Goal: Task Accomplishment & Management: Use online tool/utility

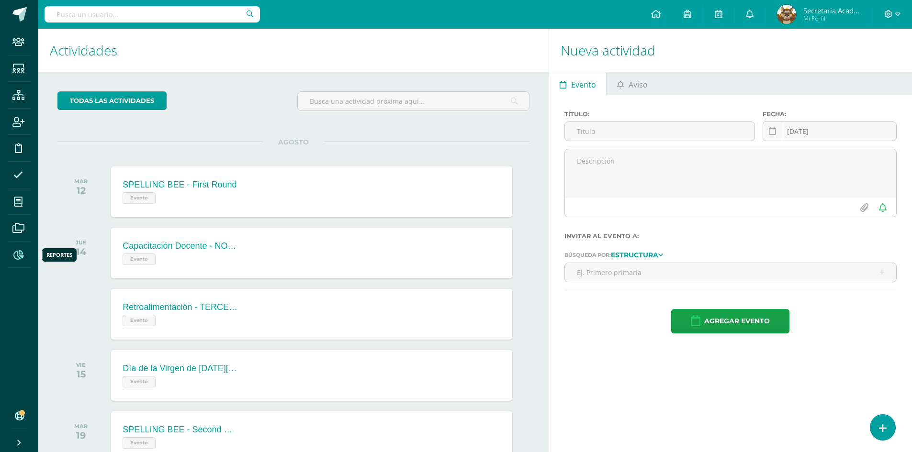
click at [20, 256] on icon at bounding box center [18, 255] width 10 height 10
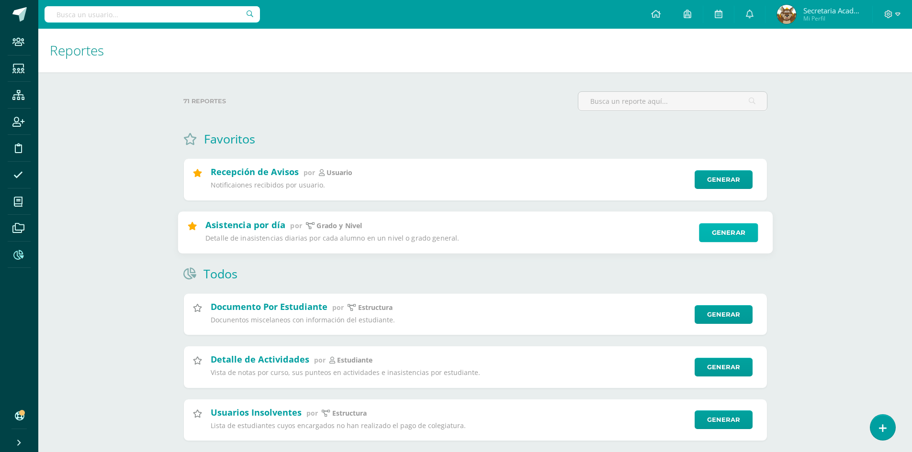
click at [722, 235] on link "Generar" at bounding box center [728, 232] width 59 height 19
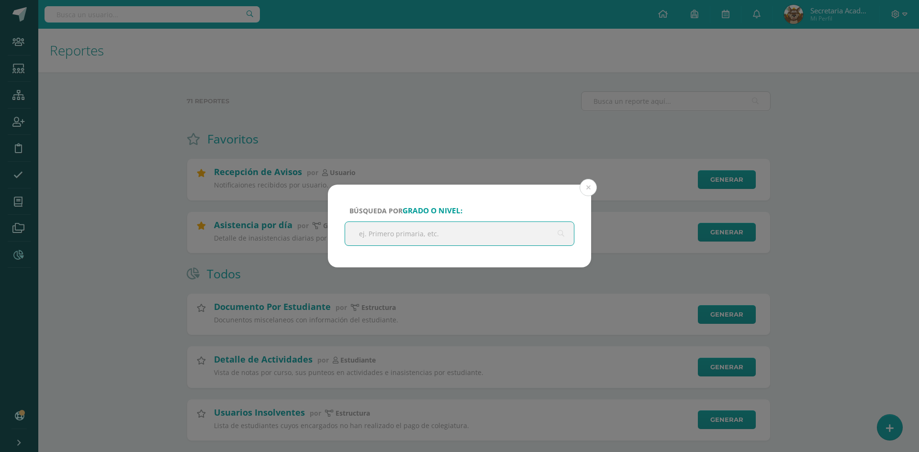
click at [407, 236] on input "text" at bounding box center [459, 233] width 229 height 23
type input "PRIMARIA"
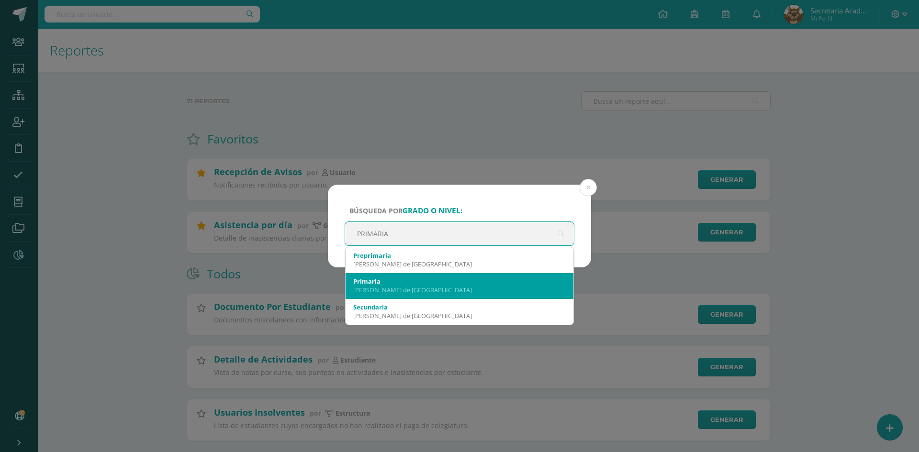
click at [397, 280] on div "Primaria" at bounding box center [459, 281] width 213 height 9
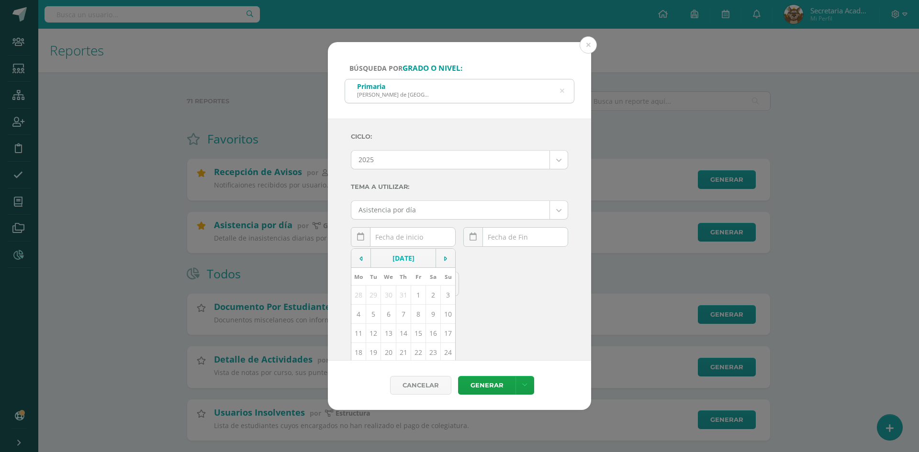
click at [424, 239] on input "text" at bounding box center [403, 237] width 104 height 19
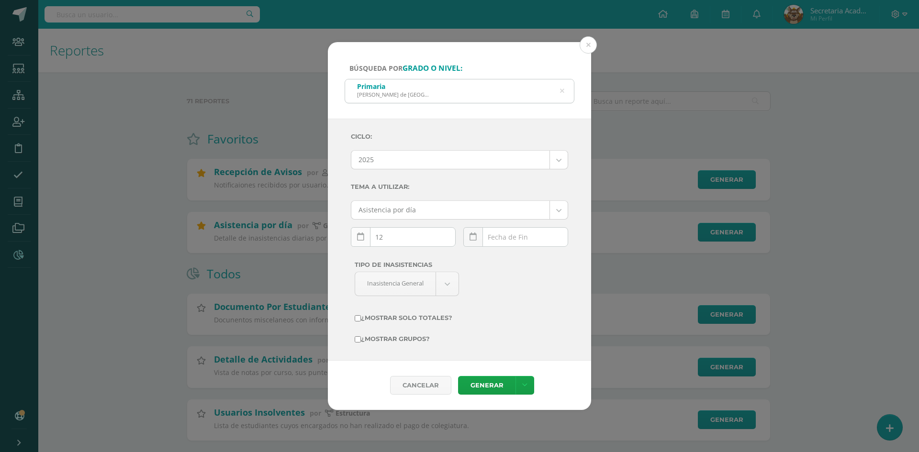
click at [363, 232] on link at bounding box center [361, 237] width 20 height 20
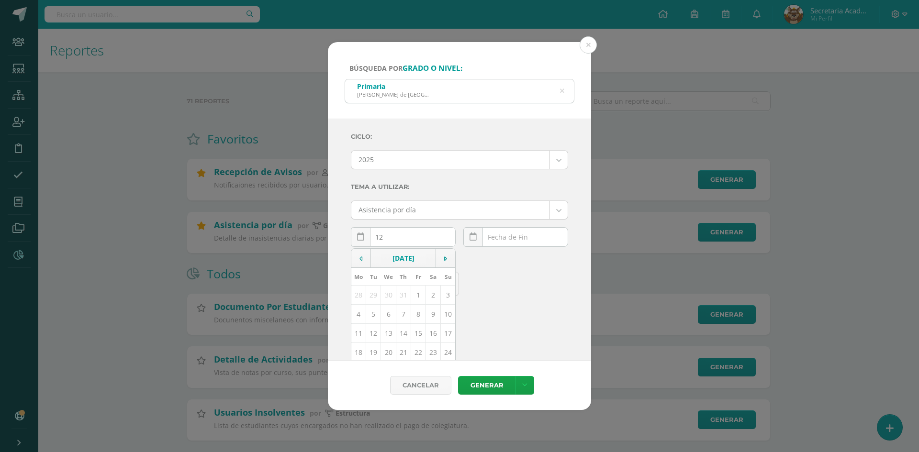
click at [371, 335] on td "12" at bounding box center [373, 333] width 15 height 19
type input "[DATE]"
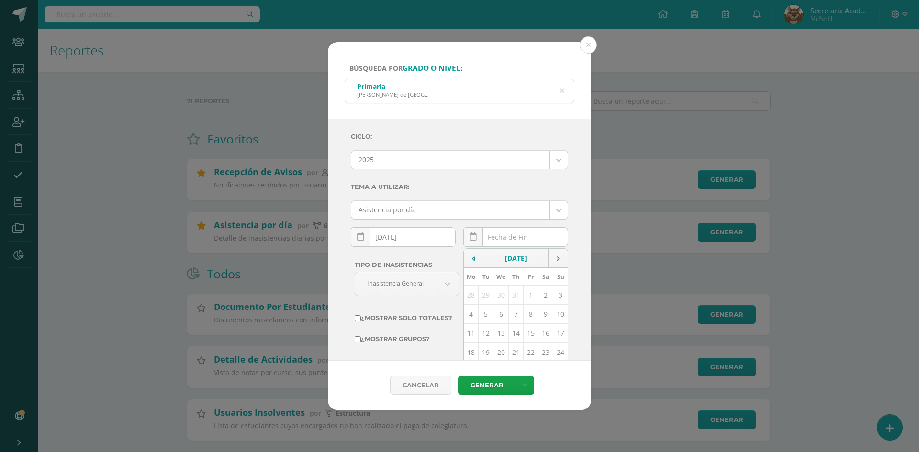
click at [519, 237] on div "August, 2025 Mo Tu We Th Fr Sa Su 28 29 30 31 1 2 3 4 5 6 7 8 9 10 11 12 13 14 …" at bounding box center [515, 240] width 105 height 27
click at [482, 333] on td "12" at bounding box center [486, 333] width 15 height 19
type input "[DATE]"
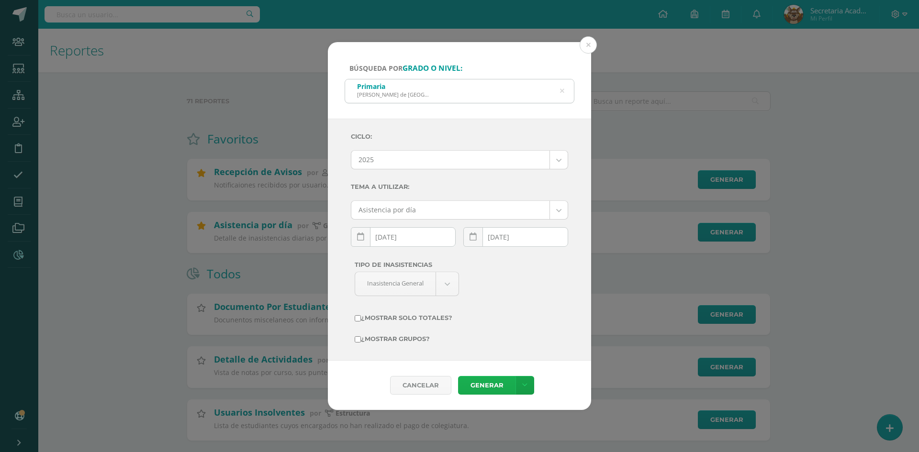
click at [484, 385] on link "Generar" at bounding box center [486, 385] width 57 height 19
